Goal: Check status

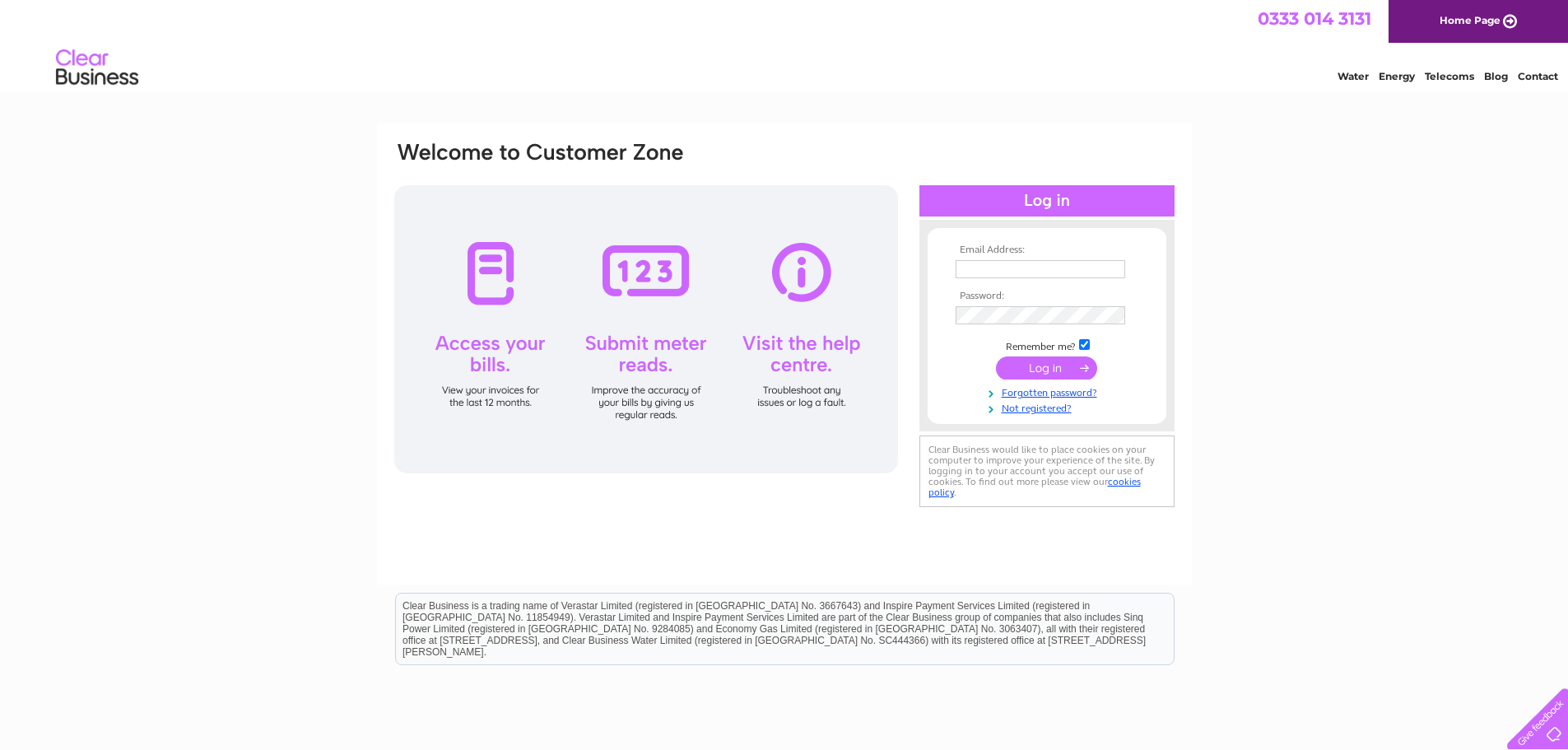
type input "accounts@cawdorcastle.com"
click at [1049, 369] on input "submit" at bounding box center [1046, 368] width 101 height 23
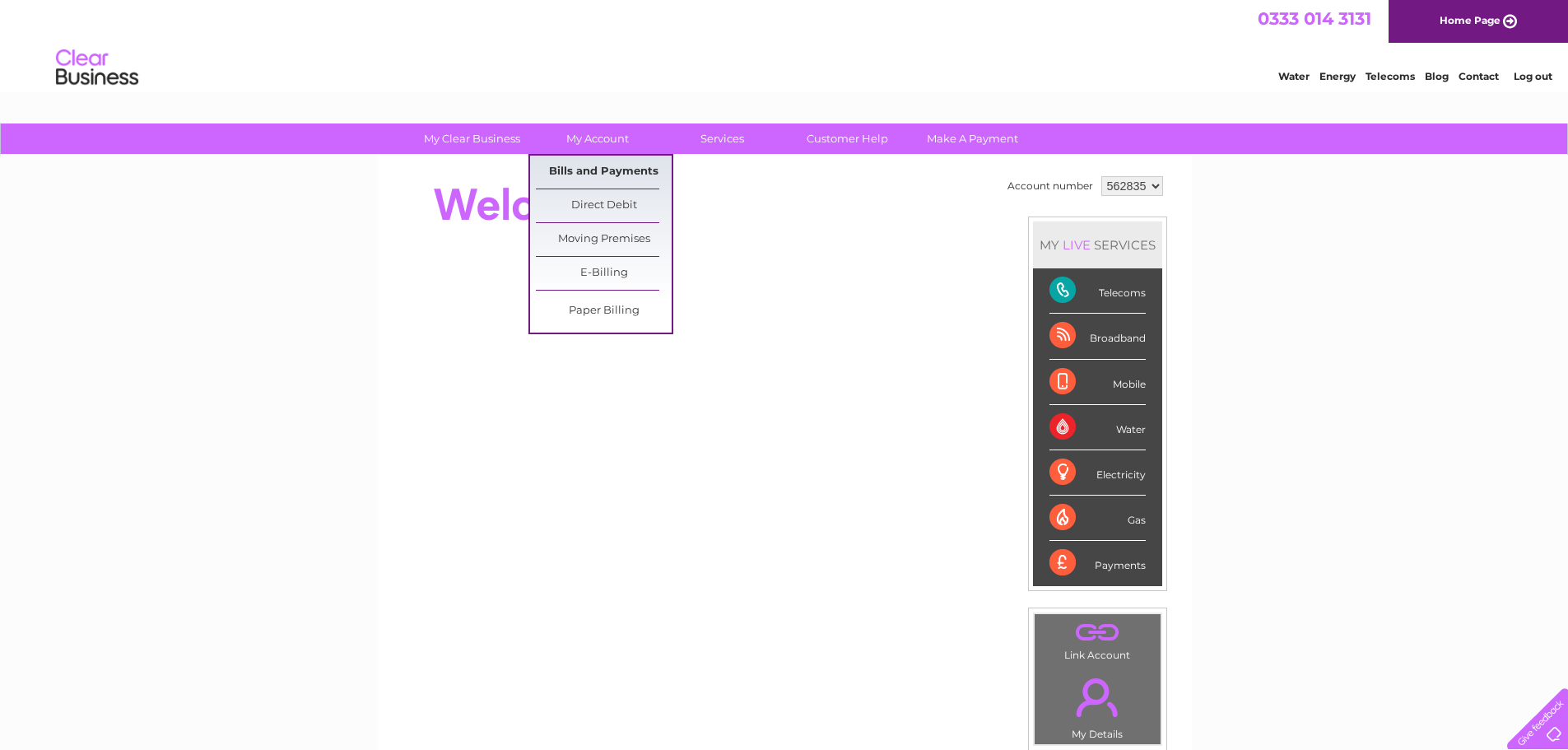
click at [595, 169] on link "Bills and Payments" at bounding box center [604, 172] width 136 height 33
